Goal: Book appointment/travel/reservation

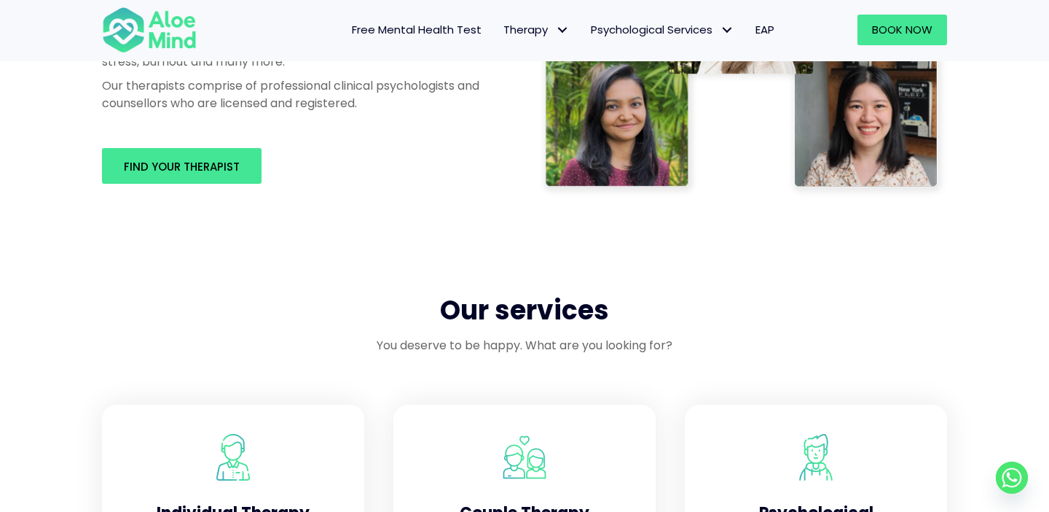
scroll to position [971, 0]
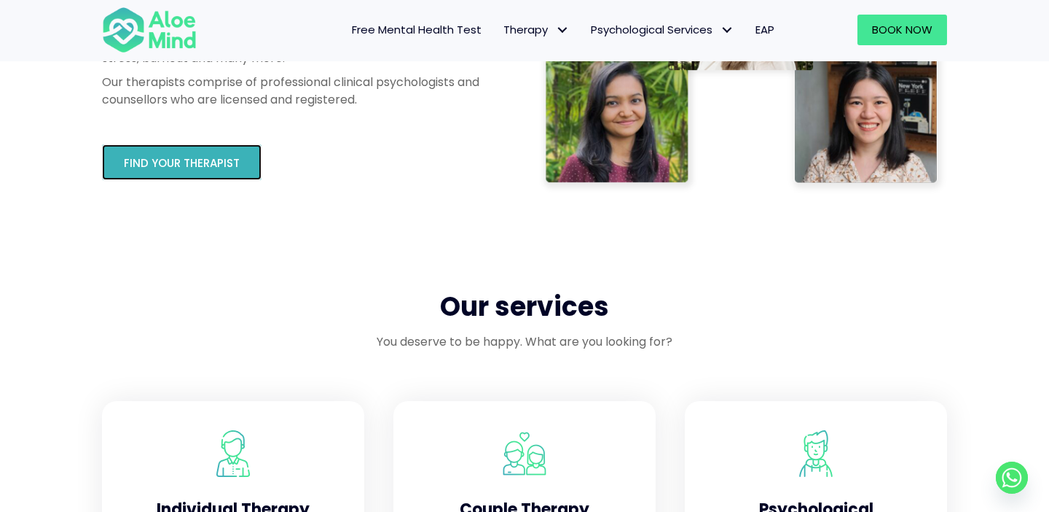
click at [244, 168] on link "Find your therapist" at bounding box center [182, 162] width 160 height 36
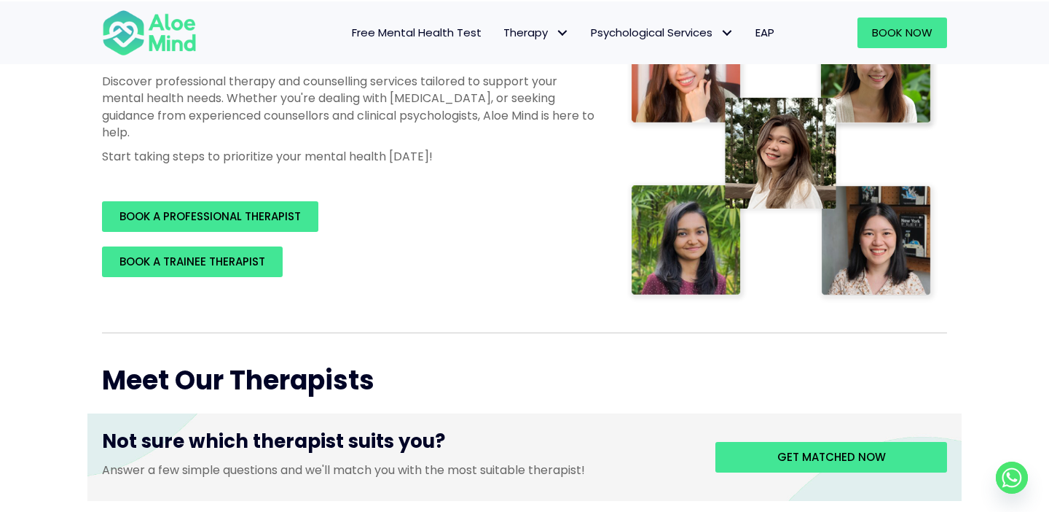
scroll to position [291, 0]
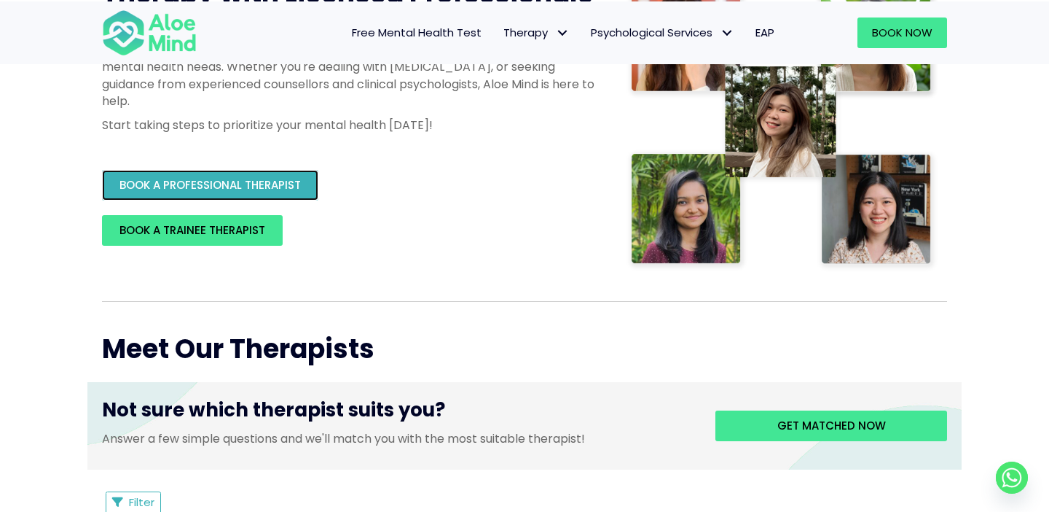
click at [241, 179] on span "BOOK A PROFESSIONAL THERAPIST" at bounding box center [210, 184] width 181 height 15
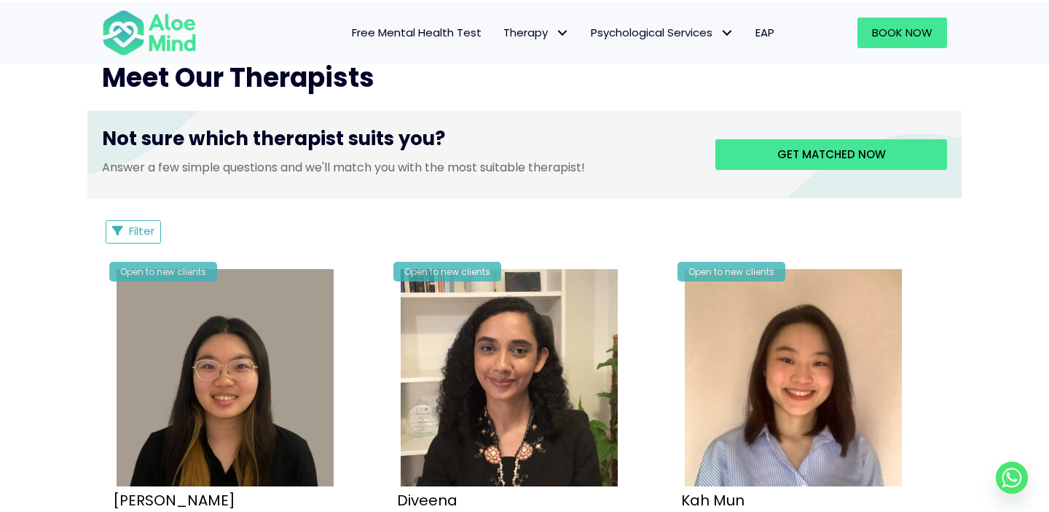
scroll to position [697, 0]
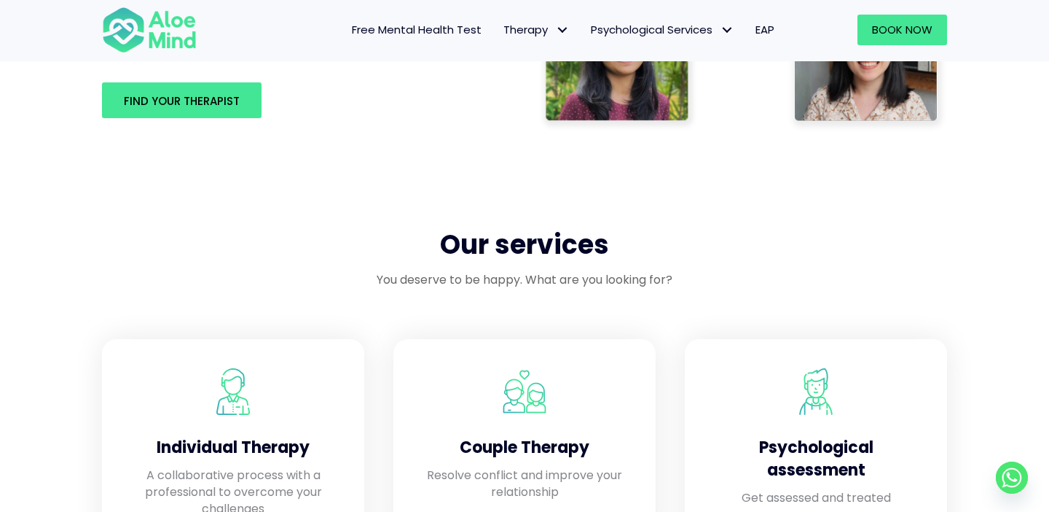
scroll to position [1036, 0]
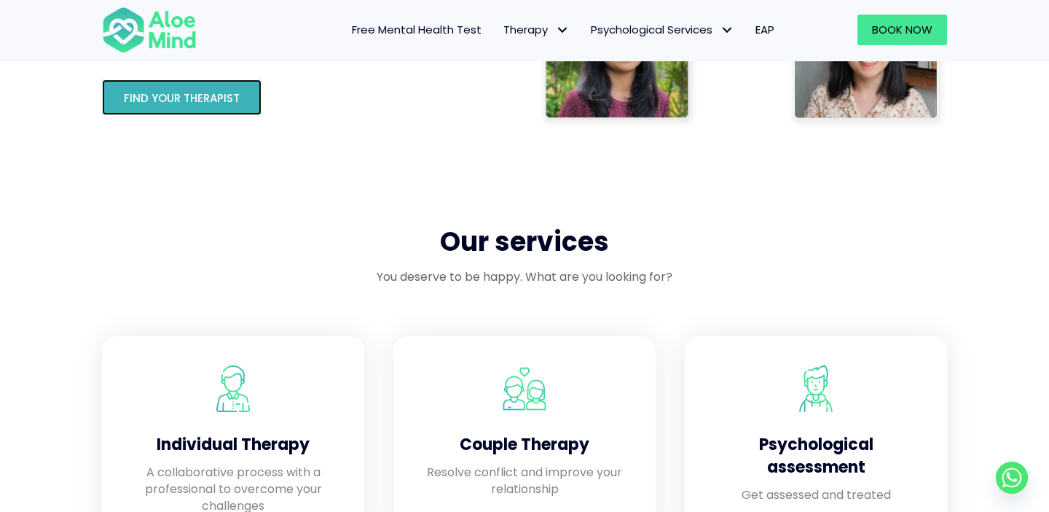
click at [216, 91] on span "Find your therapist" at bounding box center [182, 97] width 116 height 15
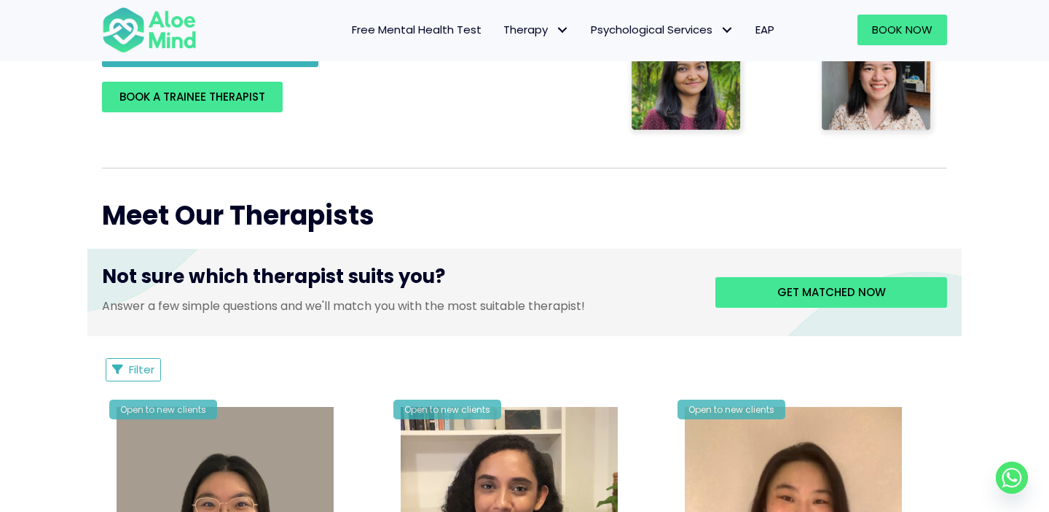
scroll to position [426, 0]
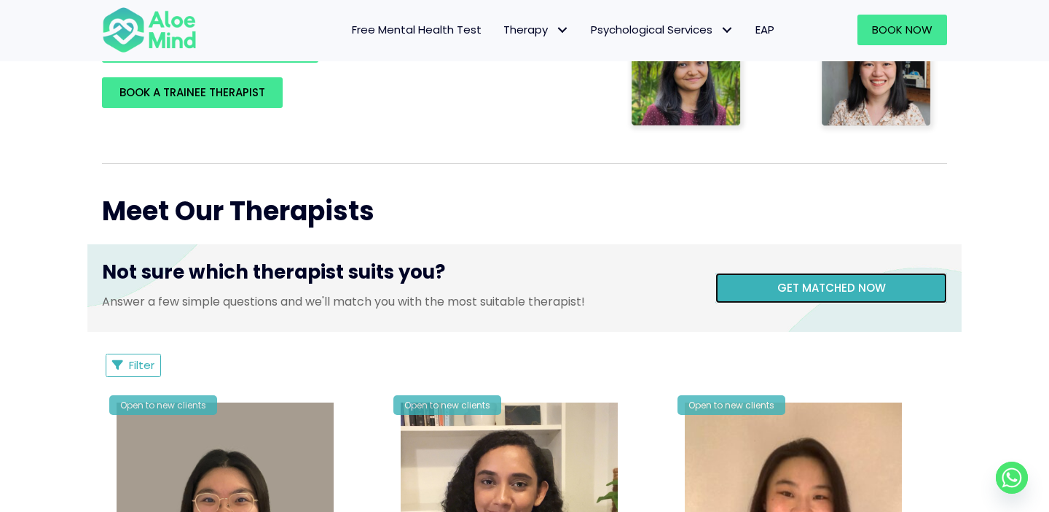
click at [799, 293] on span "Get matched now" at bounding box center [832, 287] width 109 height 15
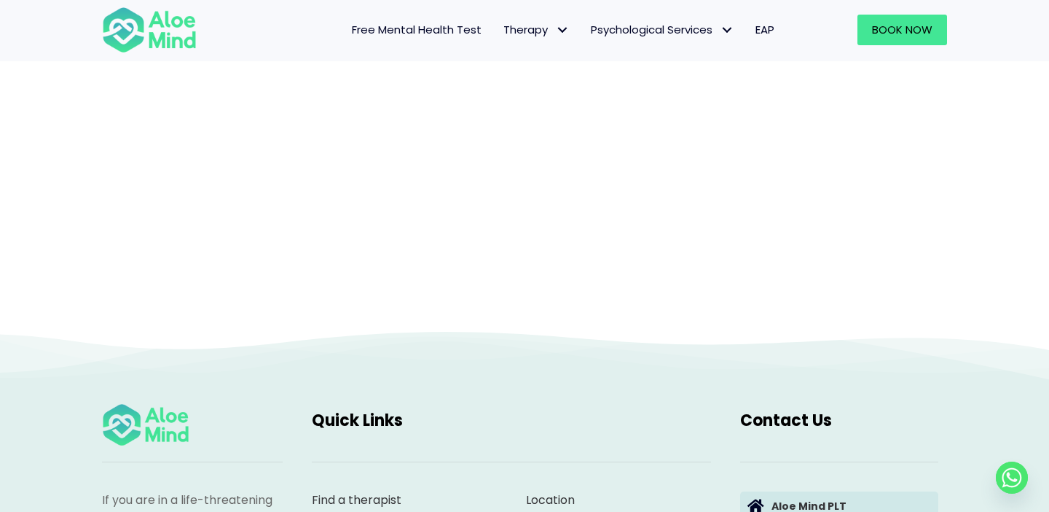
scroll to position [150, 0]
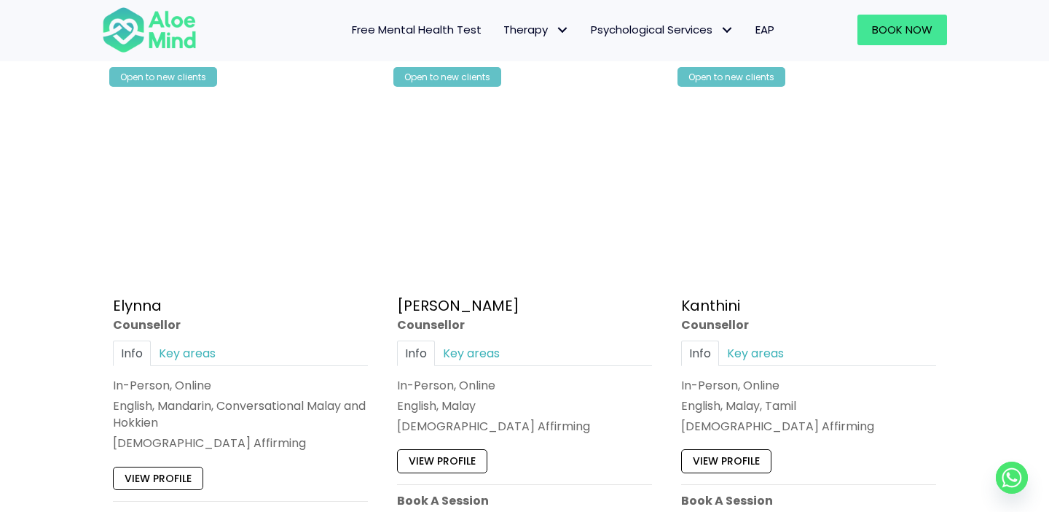
scroll to position [783, 0]
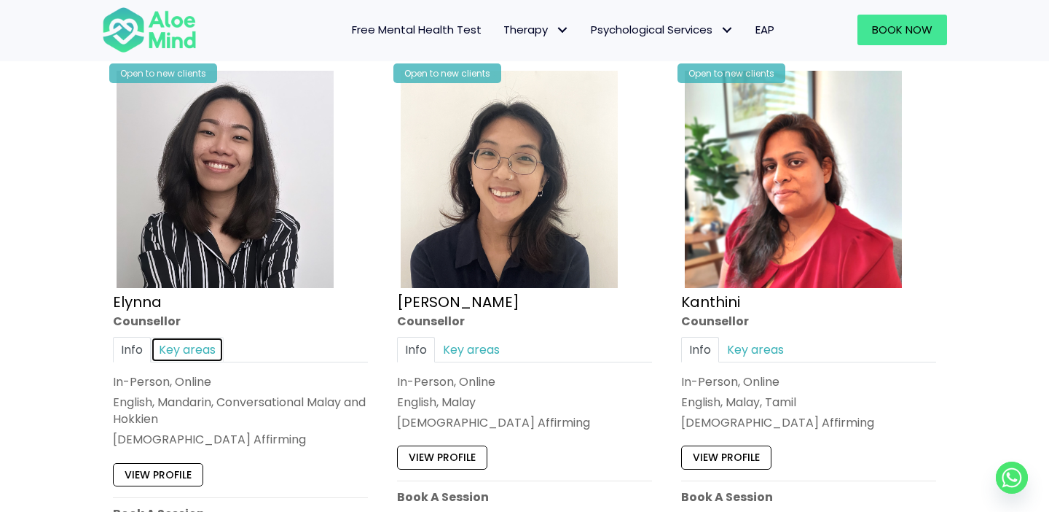
click at [219, 354] on link "Key areas" at bounding box center [187, 350] width 73 height 26
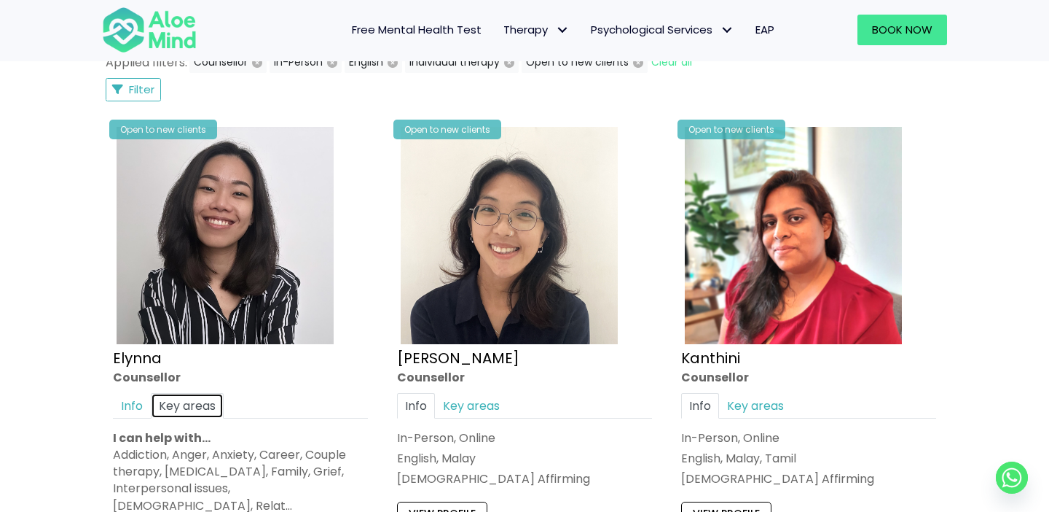
scroll to position [721, 0]
